Goal: Task Accomplishment & Management: Manage account settings

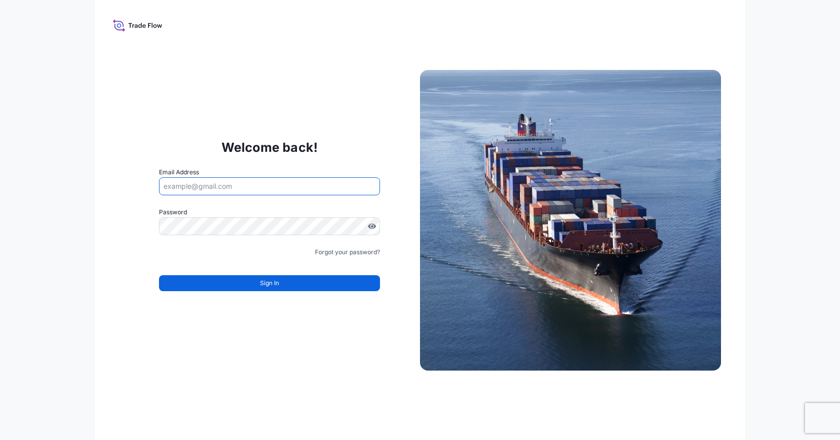
click at [244, 184] on input "Email Address" at bounding box center [269, 186] width 221 height 18
type input "j"
click at [275, 185] on input "Email Address" at bounding box center [269, 186] width 221 height 18
type input "[PERSON_NAME][EMAIL_ADDRESS][PERSON_NAME][DOMAIN_NAME]"
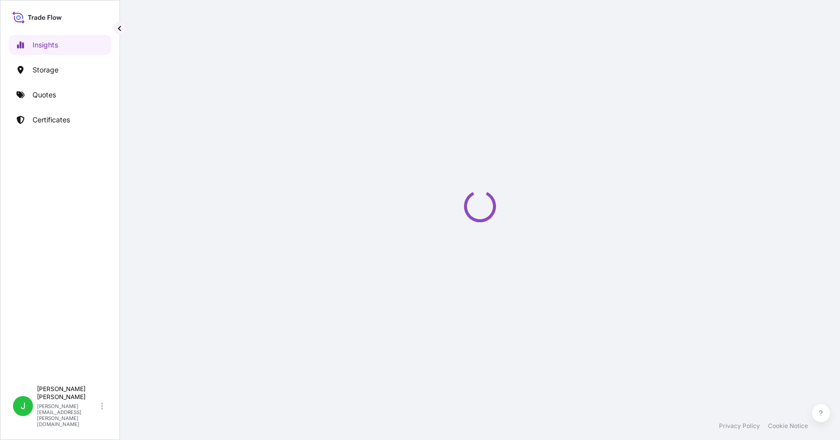
select select "2025"
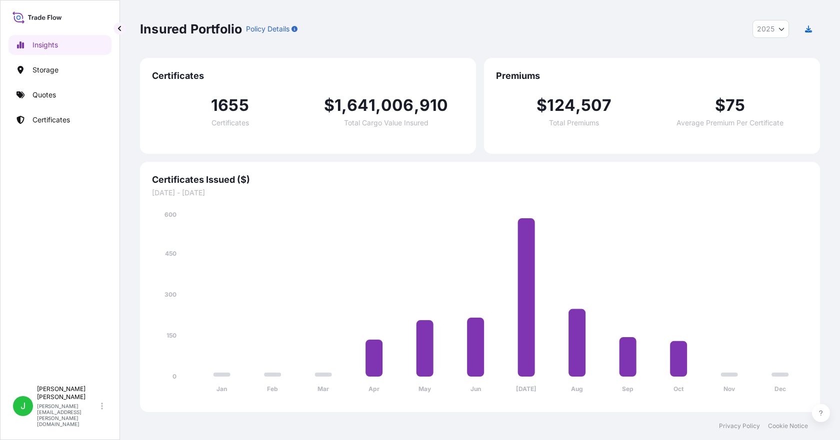
click at [80, 106] on div "Insights Storage Quotes Certificates" at bounding box center [59, 203] width 103 height 355
click at [73, 122] on link "Certificates" at bounding box center [59, 120] width 103 height 20
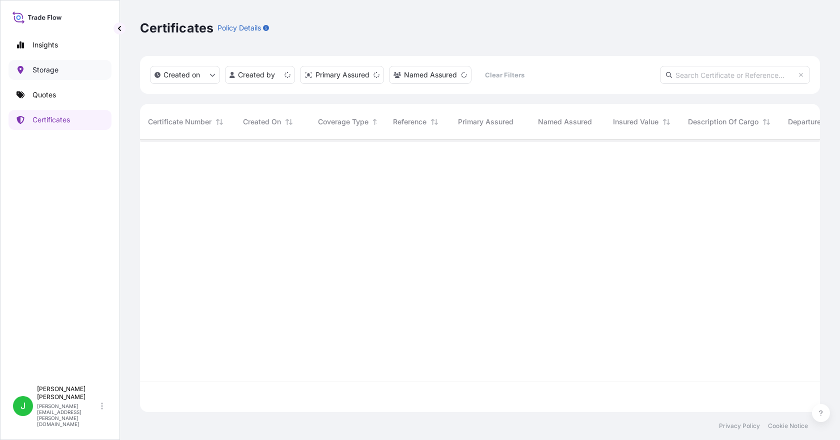
scroll to position [270, 672]
click at [39, 64] on link "Storage" at bounding box center [59, 70] width 103 height 20
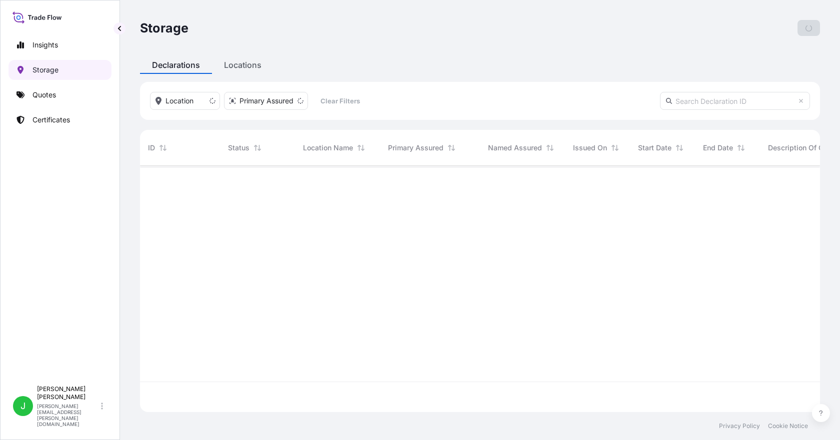
scroll to position [244, 672]
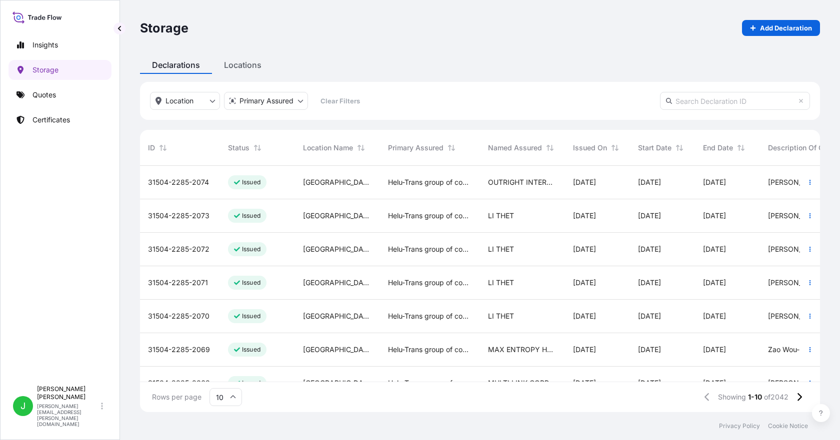
click at [199, 194] on div "31504-2285-2074" at bounding box center [180, 182] width 80 height 33
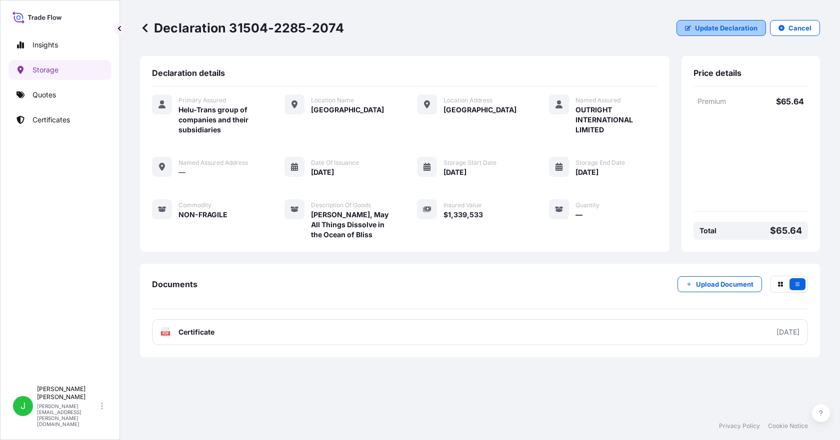
click at [700, 33] on button "Update Declaration" at bounding box center [720, 28] width 89 height 16
select select "HKD"
select select "mt"
